Goal: Navigation & Orientation: Find specific page/section

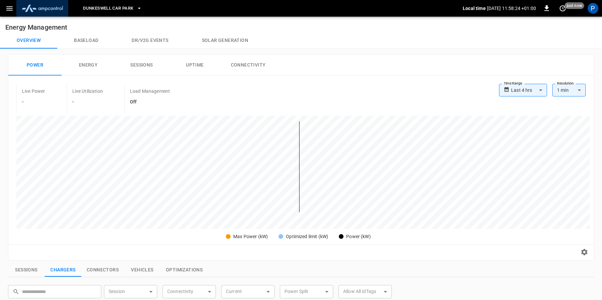
click at [39, 9] on img "menu" at bounding box center [42, 8] width 47 height 13
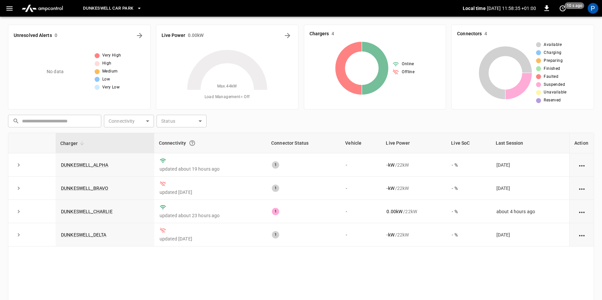
click at [9, 7] on icon "button" at bounding box center [9, 8] width 8 height 8
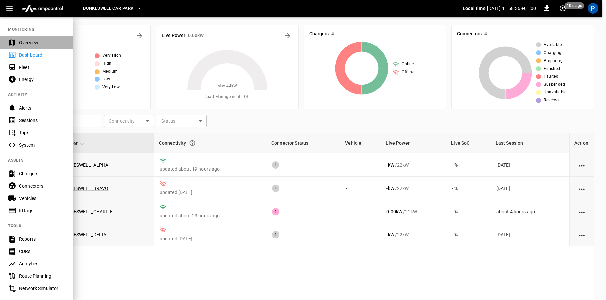
click at [25, 42] on div "Overview" at bounding box center [42, 42] width 46 height 7
